Goal: Task Accomplishment & Management: Manage account settings

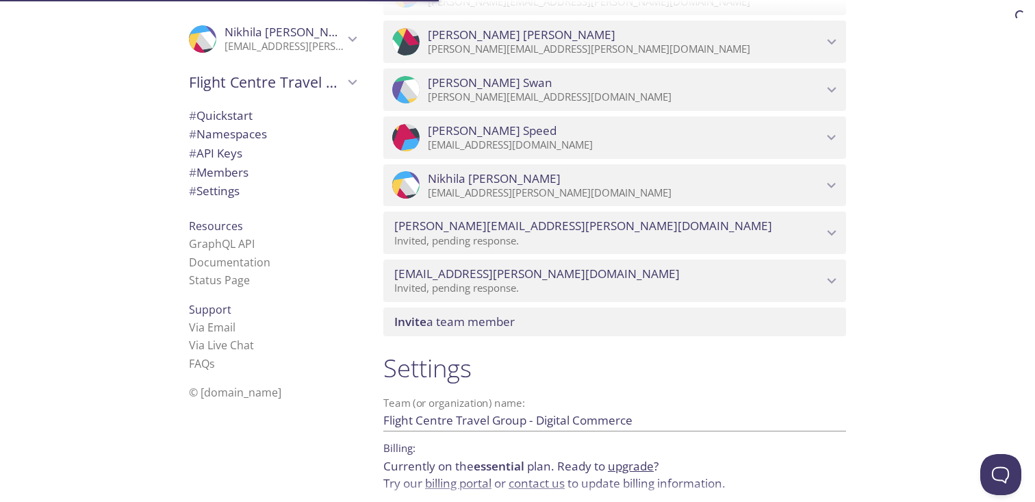
scroll to position [1429, 0]
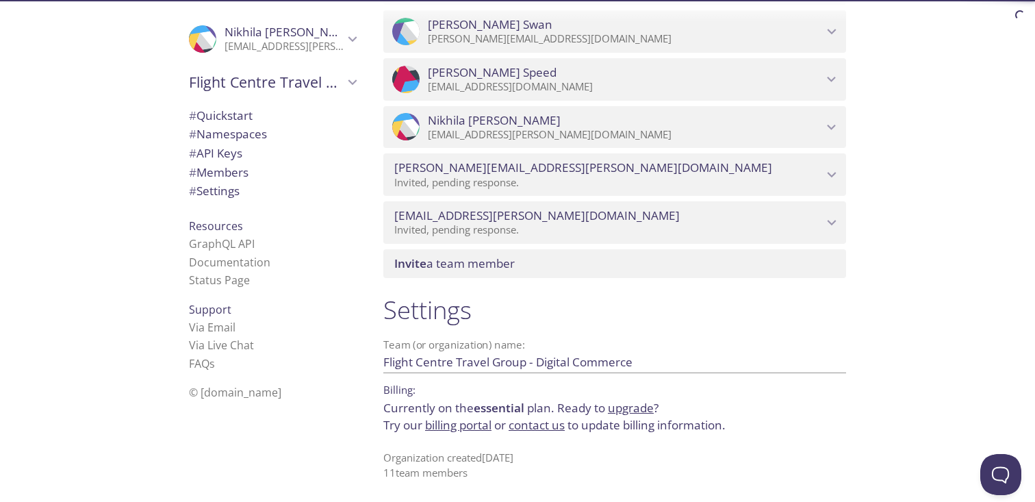
click at [156, 192] on div ".cls-1 { fill: #6d5ca8; } .cls-2 { fill: #3fc191; } .cls-3 { fill: #3b4752; } .…" at bounding box center [186, 251] width 373 height 502
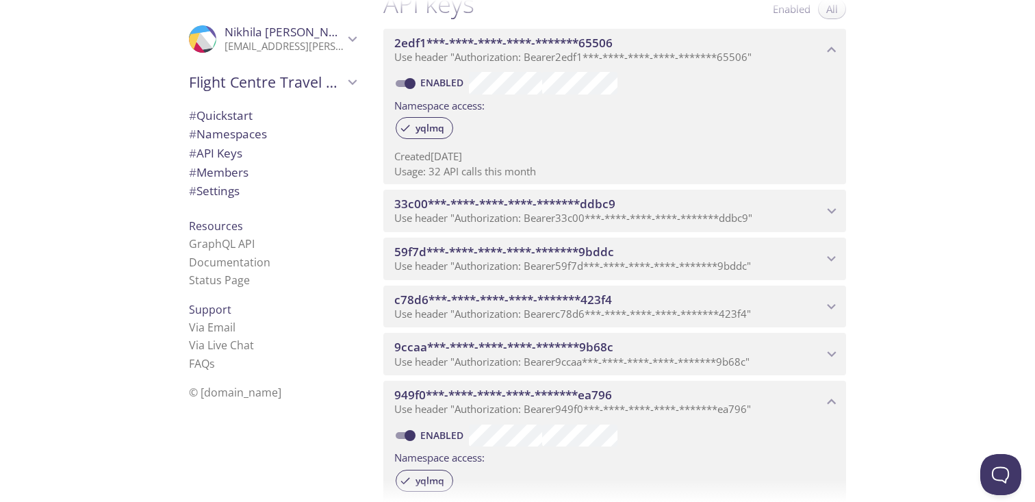
scroll to position [0, 0]
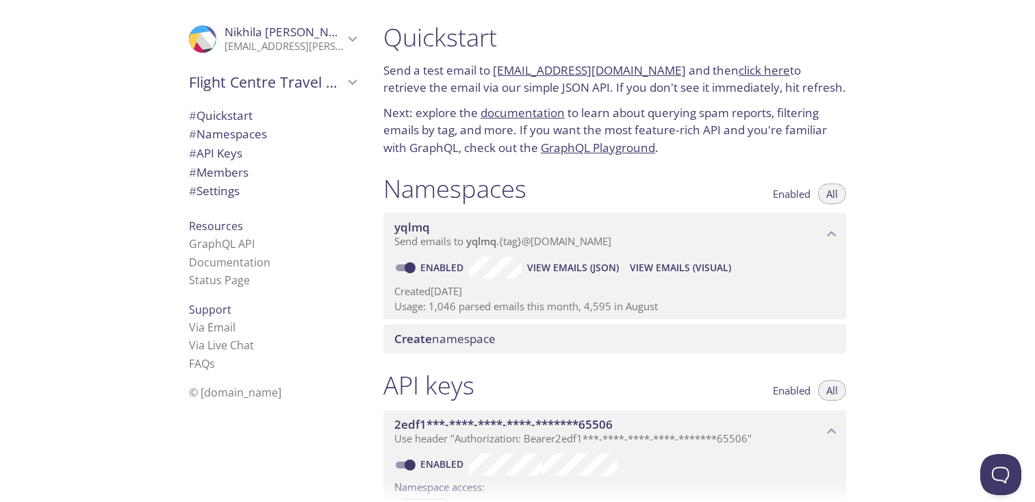
click at [531, 68] on link "[EMAIL_ADDRESS][DOMAIN_NAME]" at bounding box center [589, 70] width 193 height 16
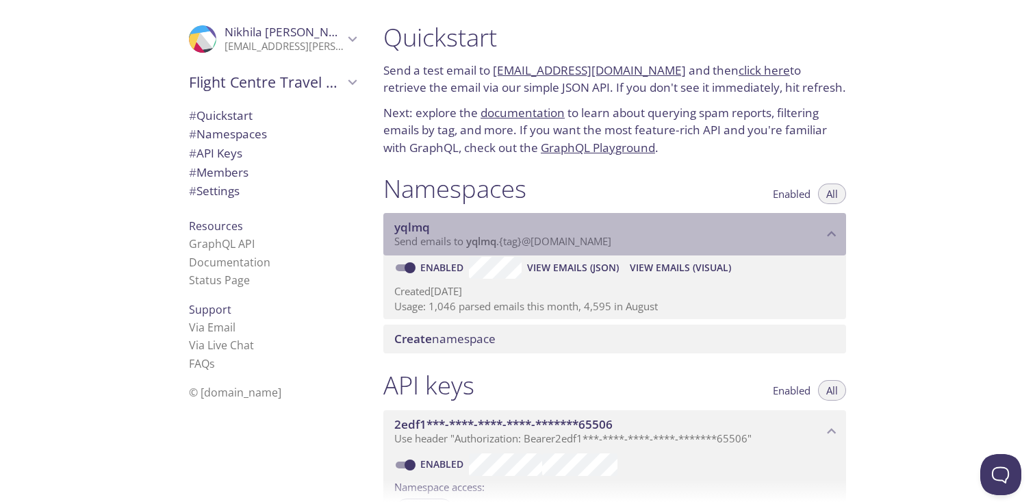
drag, startPoint x: 449, startPoint y: 222, endPoint x: 387, endPoint y: 222, distance: 61.6
click at [387, 222] on div "yqlmq Send emails to yqlmq . {tag} @[DOMAIN_NAME]" at bounding box center [615, 234] width 463 height 42
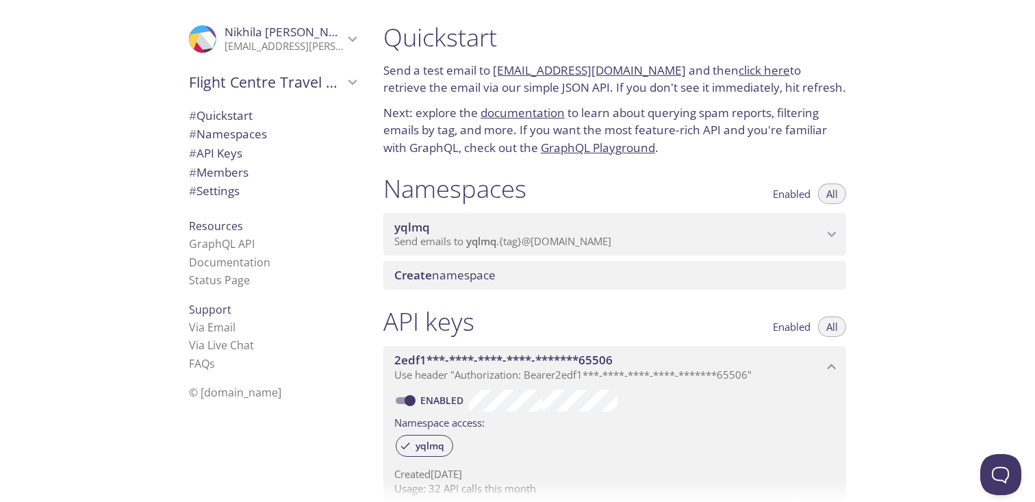
click at [420, 231] on span "yqlmq" at bounding box center [412, 227] width 36 height 16
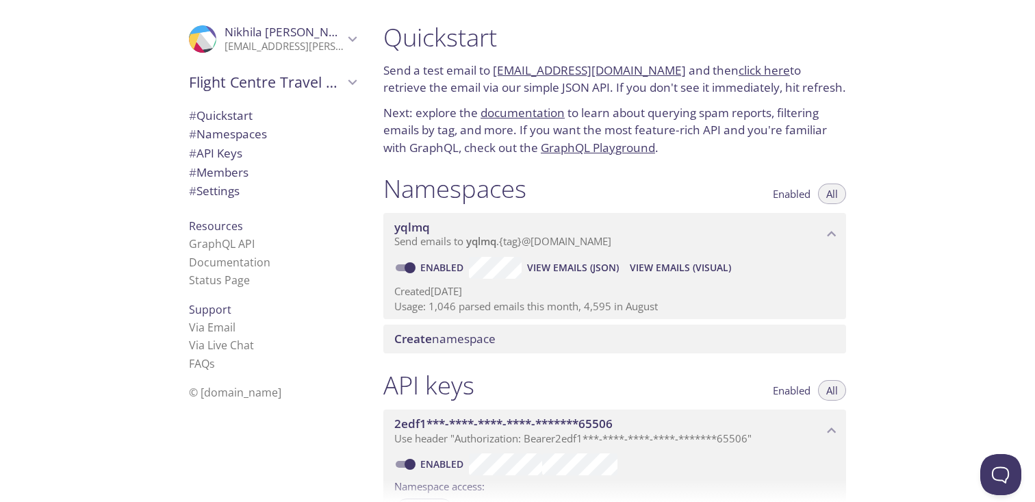
click at [420, 231] on span "yqlmq" at bounding box center [412, 227] width 36 height 16
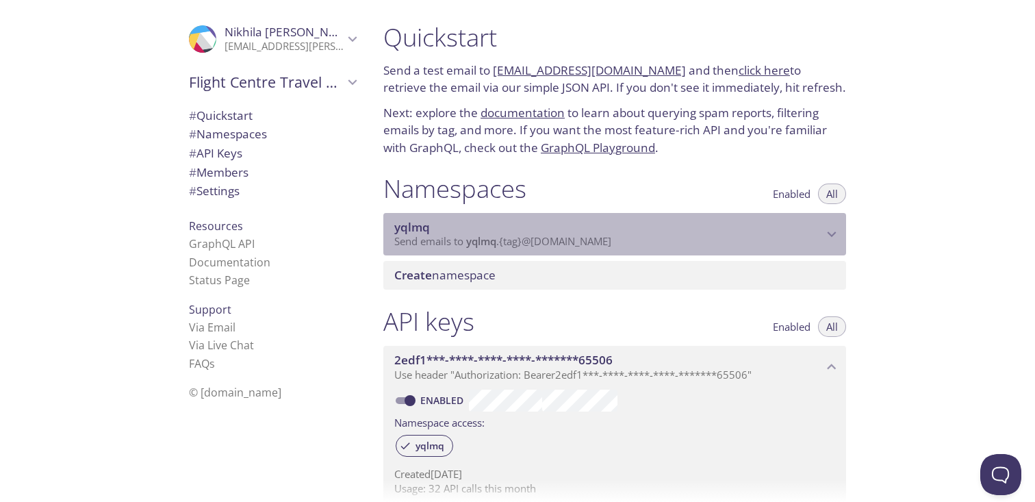
click at [420, 231] on span "yqlmq" at bounding box center [412, 227] width 36 height 16
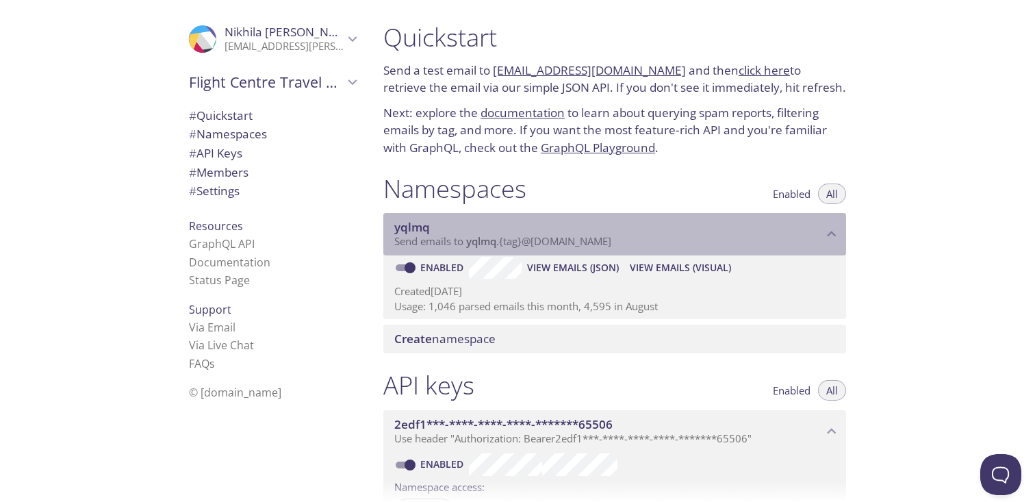
drag, startPoint x: 455, startPoint y: 229, endPoint x: 423, endPoint y: 229, distance: 32.2
click at [423, 229] on span "yqlmq" at bounding box center [608, 227] width 429 height 15
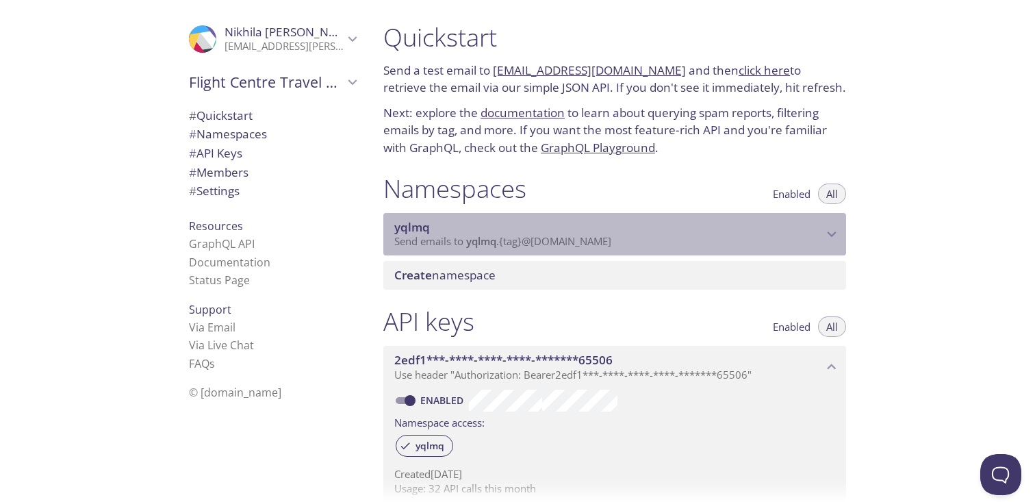
click at [423, 229] on span "yqlmq" at bounding box center [412, 227] width 36 height 16
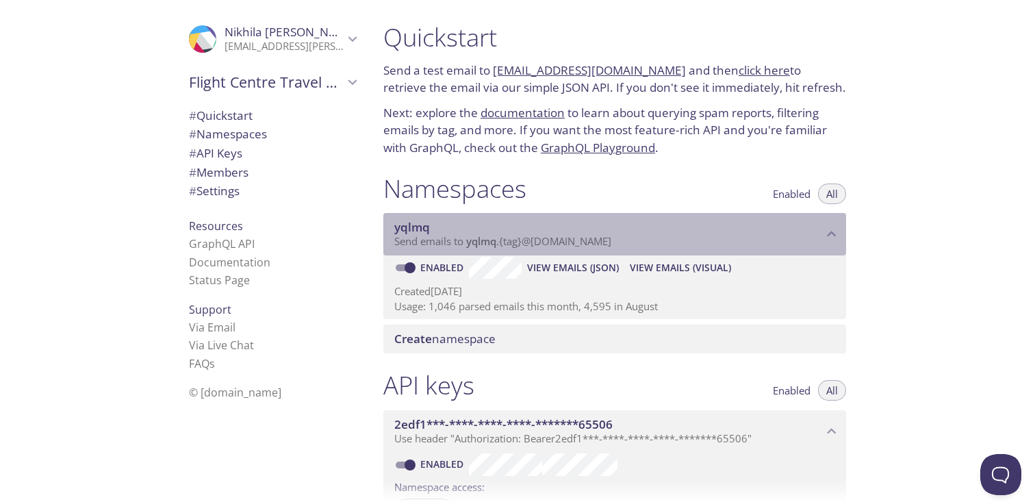
drag, startPoint x: 386, startPoint y: 235, endPoint x: 407, endPoint y: 235, distance: 21.2
click at [407, 235] on div "yqlmq Send emails to yqlmq . {tag} @[DOMAIN_NAME]" at bounding box center [615, 234] width 463 height 42
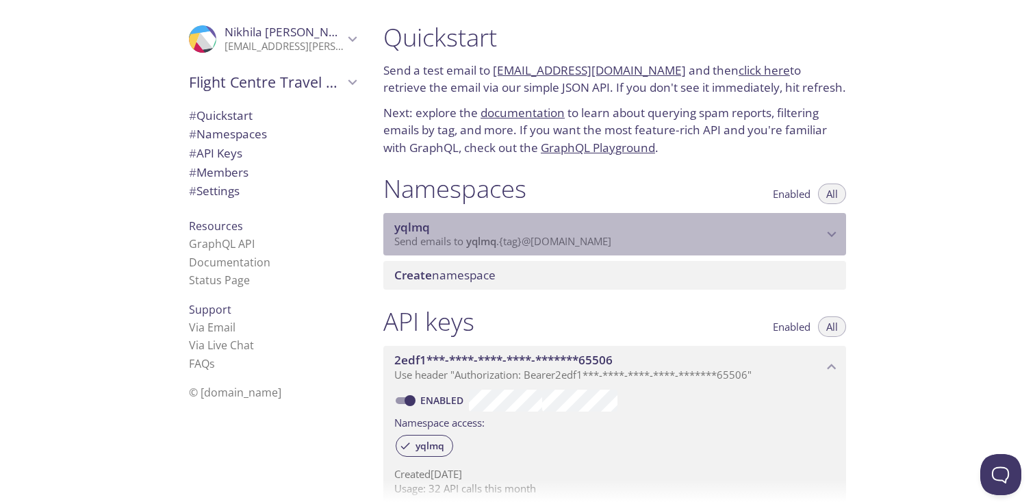
click at [420, 240] on span "Send emails to yqlmq . {tag} @[DOMAIN_NAME]" at bounding box center [502, 241] width 217 height 14
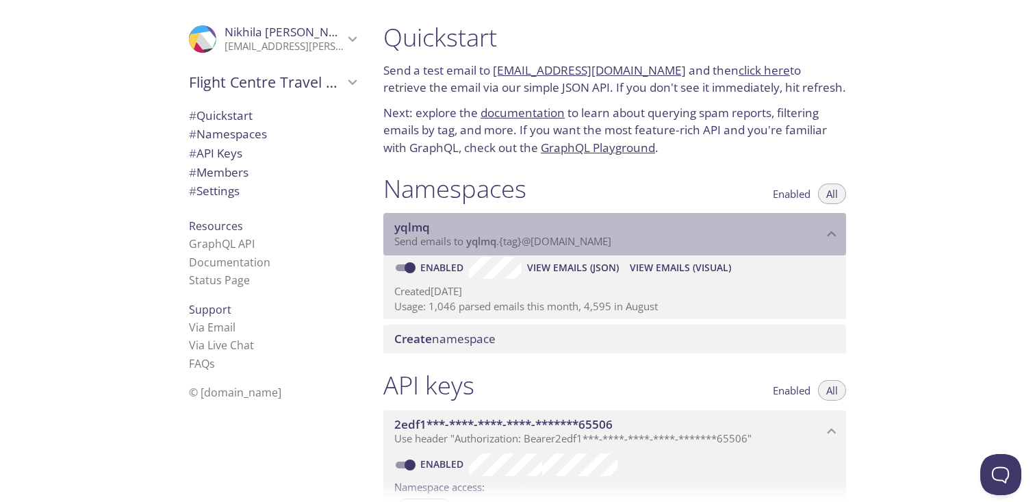
drag, startPoint x: 627, startPoint y: 240, endPoint x: 535, endPoint y: 242, distance: 91.8
click at [535, 242] on p "Send emails to yqlmq . {tag} @[DOMAIN_NAME]" at bounding box center [608, 242] width 429 height 14
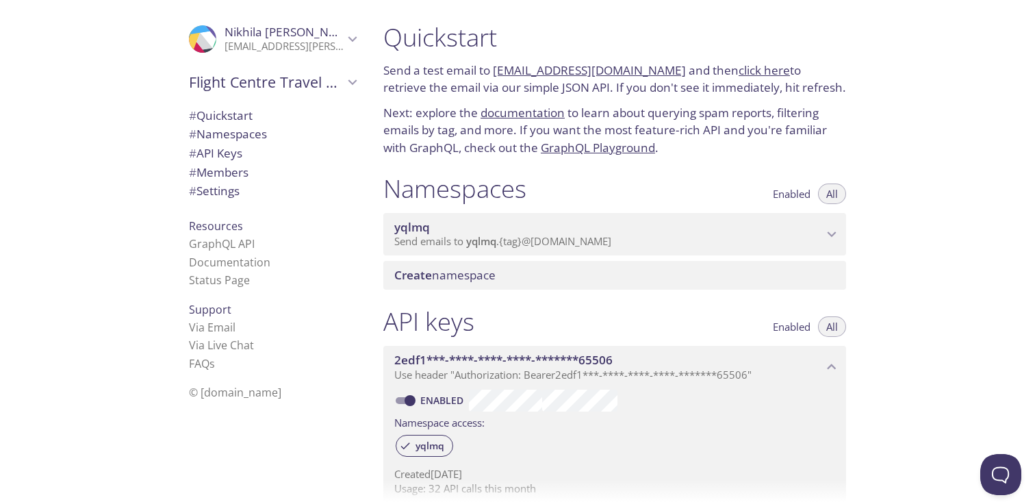
click at [142, 194] on div ".cls-1 { fill: #6d5ca8; } .cls-2 { fill: #3fc191; } .cls-3 { fill: #3b4752; } .…" at bounding box center [186, 251] width 373 height 502
click at [739, 68] on link "click here" at bounding box center [764, 70] width 51 height 16
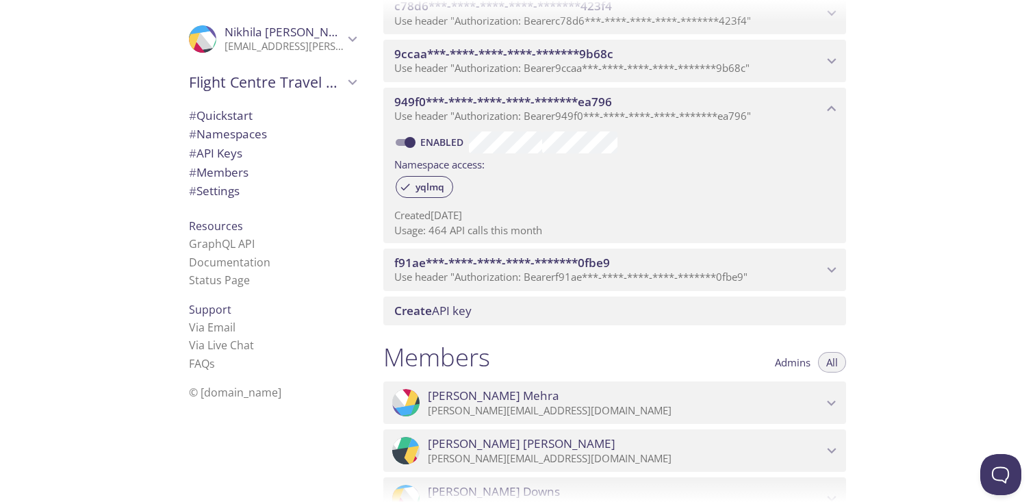
scroll to position [610, 0]
click at [631, 360] on div "Members Admins All" at bounding box center [615, 359] width 463 height 34
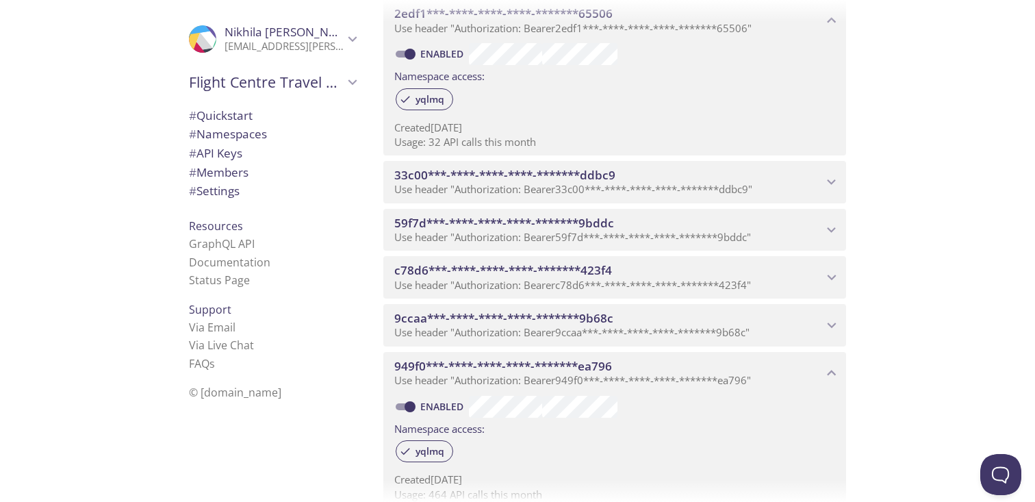
scroll to position [0, 0]
